Goal: Information Seeking & Learning: Learn about a topic

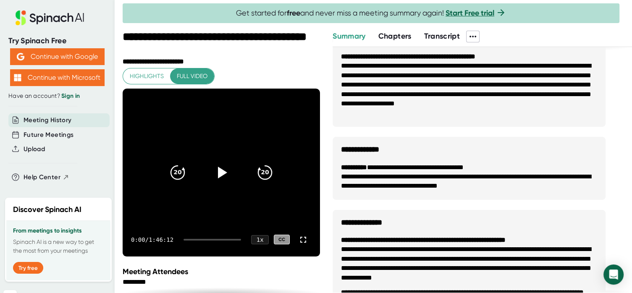
scroll to position [245, 0]
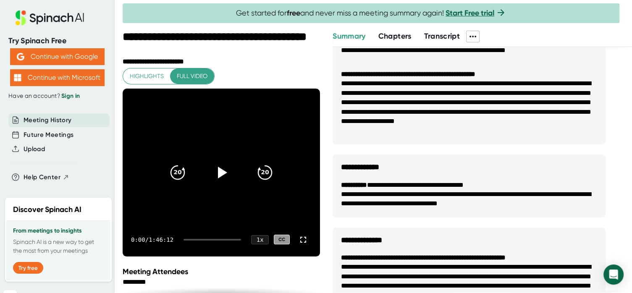
click at [401, 38] on span "Chapters" at bounding box center [395, 36] width 33 height 9
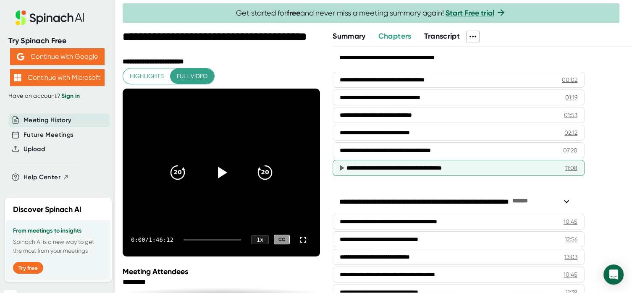
scroll to position [42, 0]
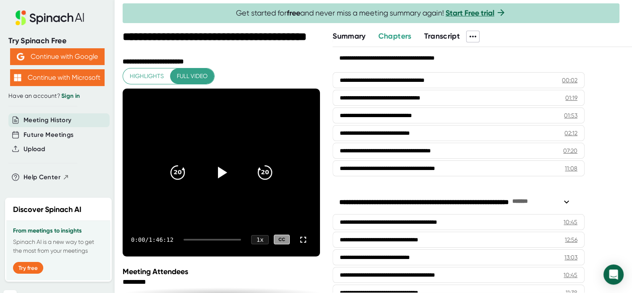
click at [442, 34] on span "Transcript" at bounding box center [442, 36] width 36 height 9
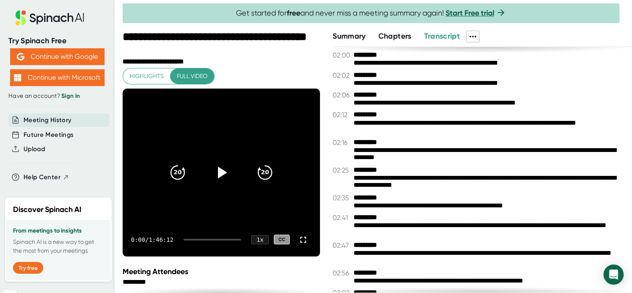
scroll to position [378, 0]
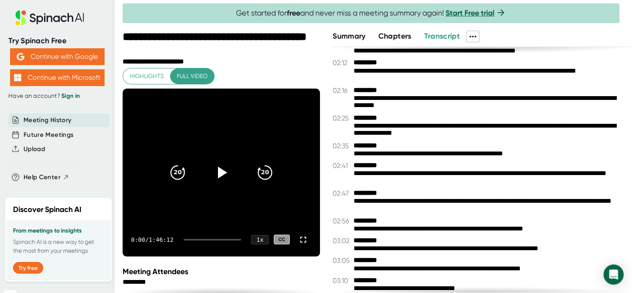
click at [360, 33] on span "Summary" at bounding box center [349, 36] width 33 height 9
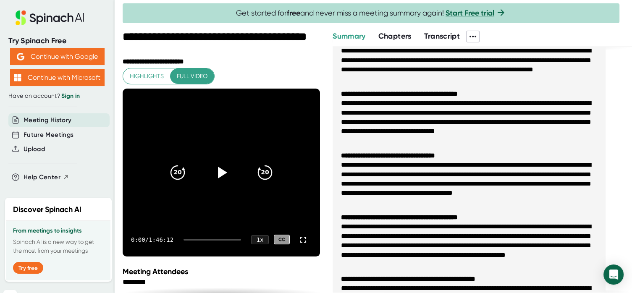
scroll to position [42, 0]
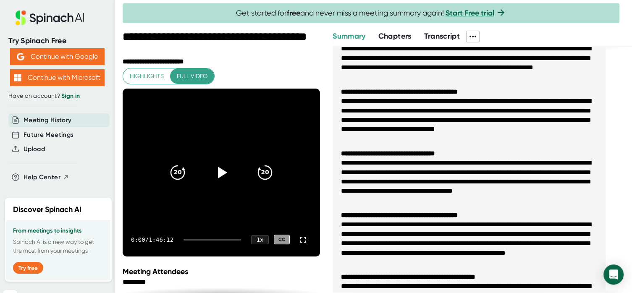
click at [433, 32] on span "Transcript" at bounding box center [442, 36] width 36 height 9
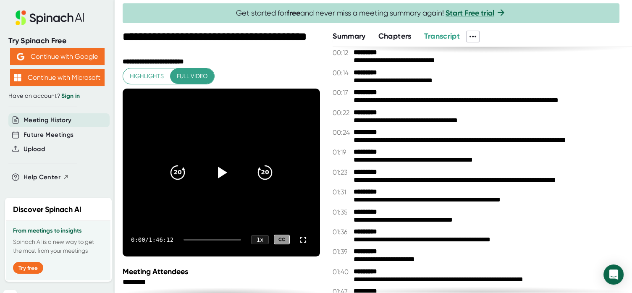
click at [350, 38] on span "Summary" at bounding box center [349, 36] width 33 height 9
